Goal: Find specific page/section: Find specific page/section

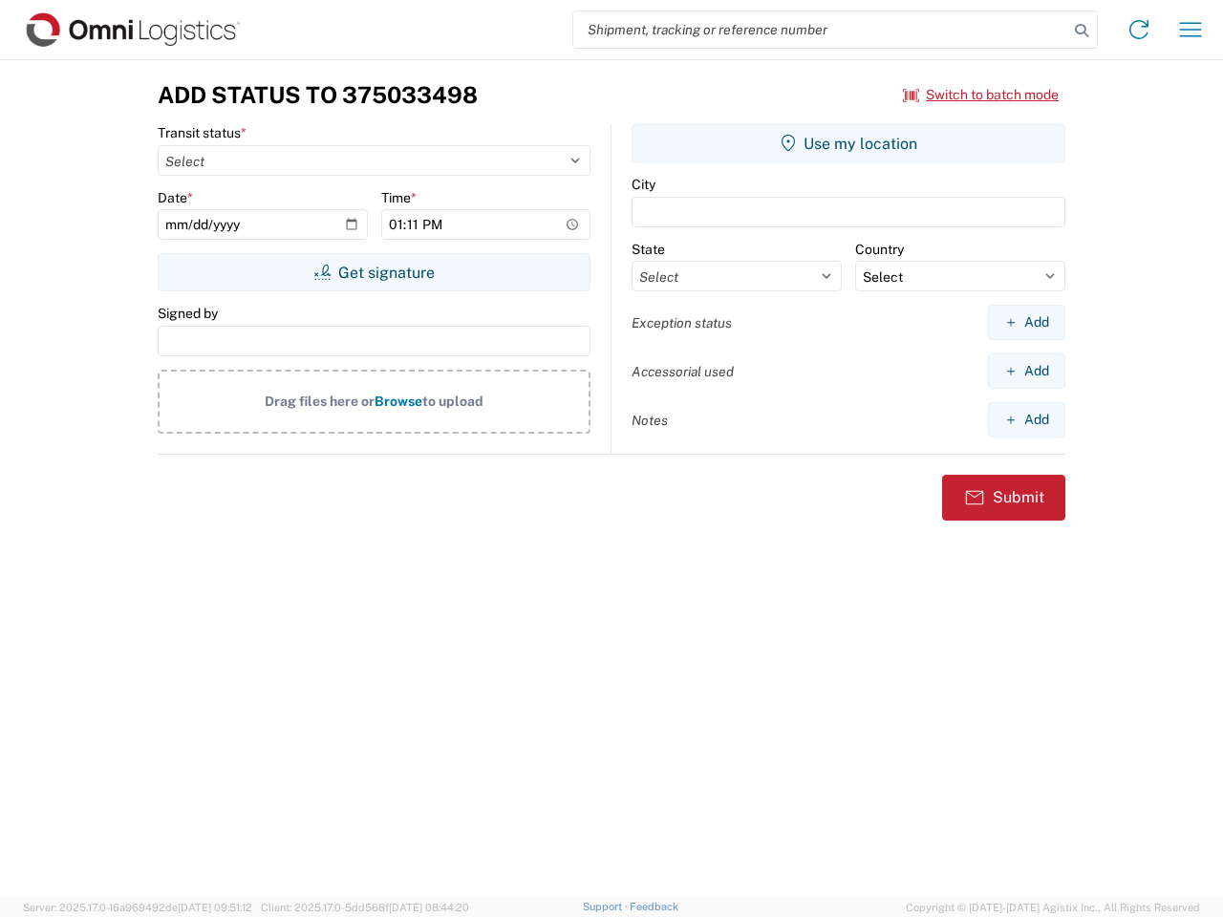
click at [820, 30] on input "search" at bounding box center [820, 29] width 495 height 36
click at [1081, 31] on icon at bounding box center [1081, 30] width 27 height 27
click at [1139, 30] on icon at bounding box center [1138, 29] width 31 height 31
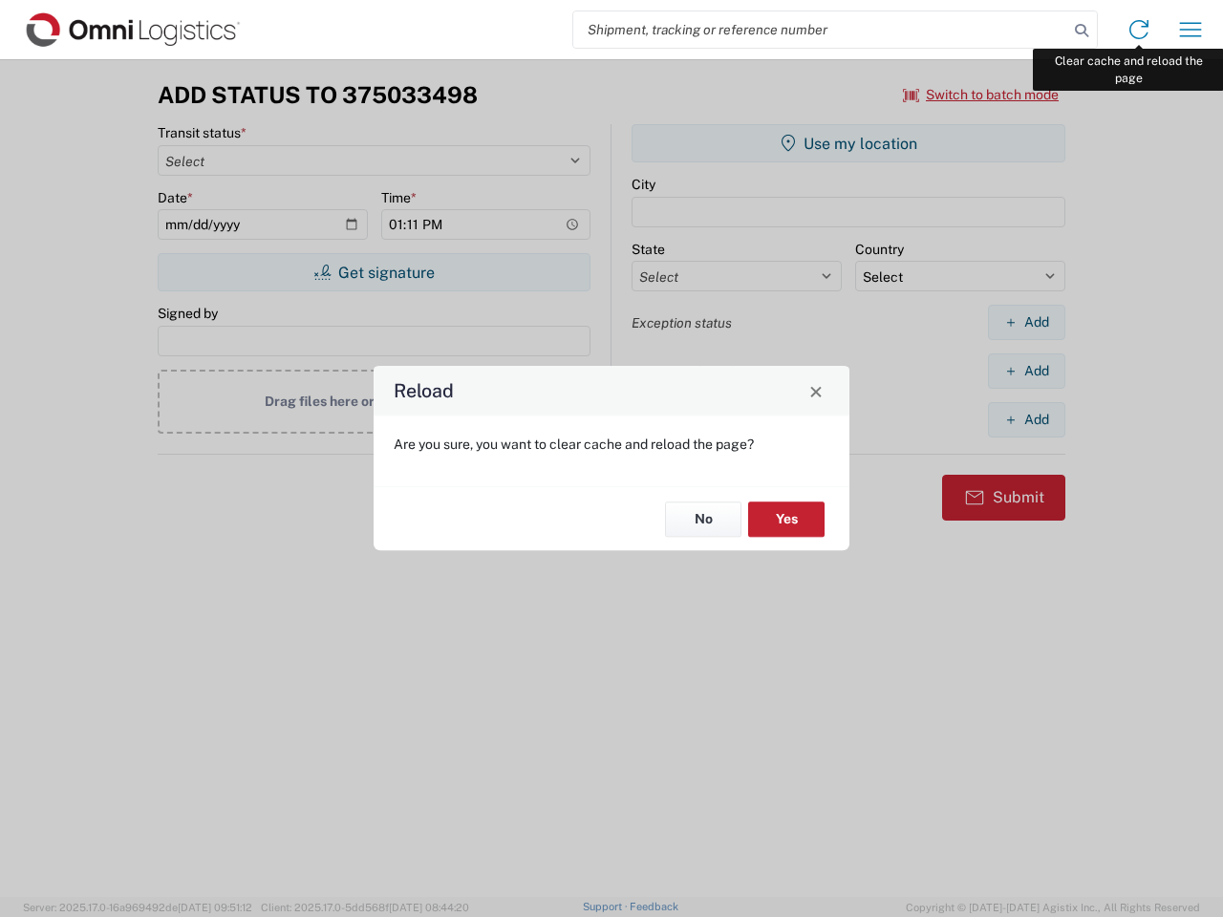
click at [1190, 30] on div "Reload Are you sure, you want to clear cache and reload the page? No Yes" at bounding box center [611, 458] width 1223 height 917
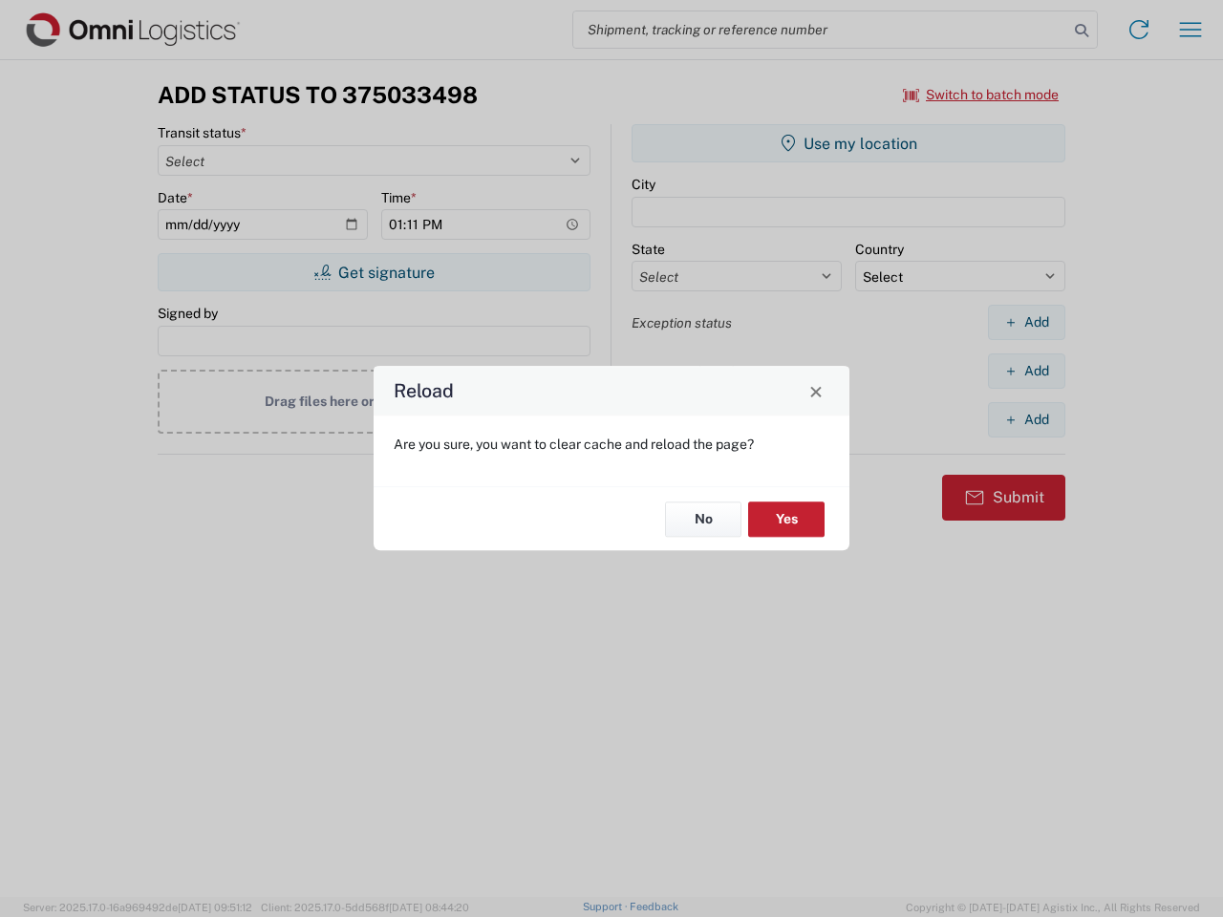
click at [981, 95] on div "Reload Are you sure, you want to clear cache and reload the page? No Yes" at bounding box center [611, 458] width 1223 height 917
click at [373, 272] on div "Reload Are you sure, you want to clear cache and reload the page? No Yes" at bounding box center [611, 458] width 1223 height 917
click at [848, 143] on div "Reload Are you sure, you want to clear cache and reload the page? No Yes" at bounding box center [611, 458] width 1223 height 917
click at [1026, 322] on div "Reload Are you sure, you want to clear cache and reload the page? No Yes" at bounding box center [611, 458] width 1223 height 917
click at [1026, 371] on div "Reload Are you sure, you want to clear cache and reload the page? No Yes" at bounding box center [611, 458] width 1223 height 917
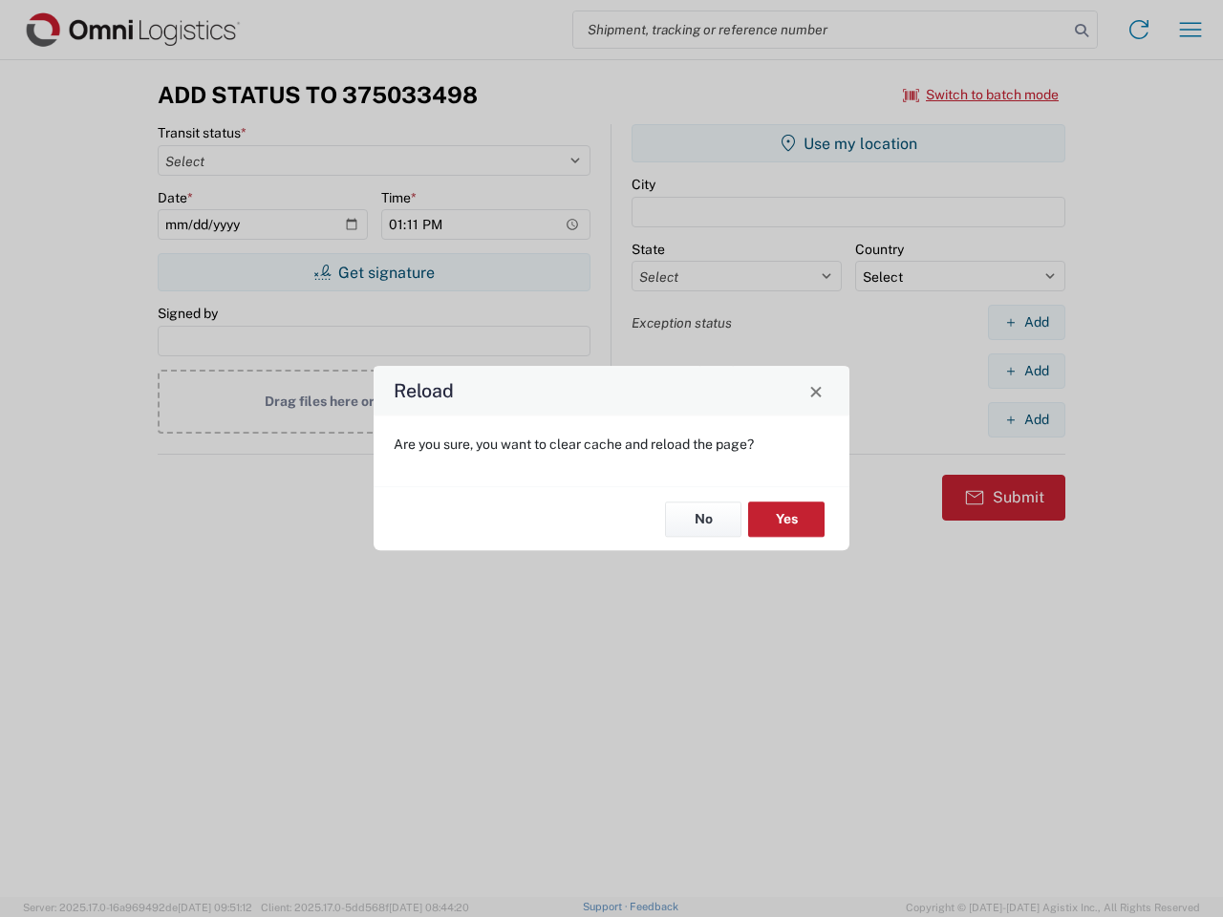
click at [1026, 419] on div "Reload Are you sure, you want to clear cache and reload the page? No Yes" at bounding box center [611, 458] width 1223 height 917
